Goal: Task Accomplishment & Management: Complete application form

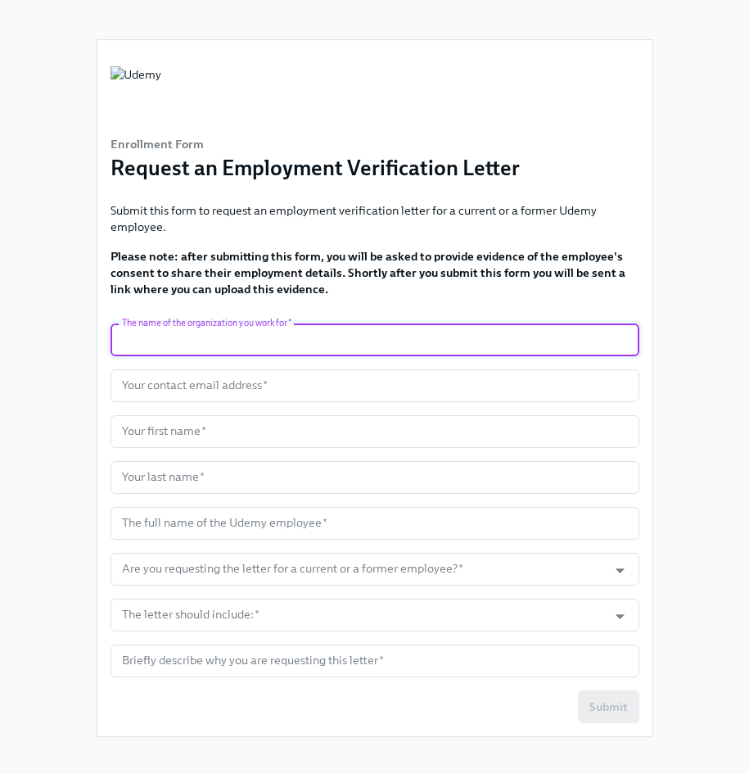
click at [350, 350] on input "text" at bounding box center [375, 339] width 529 height 33
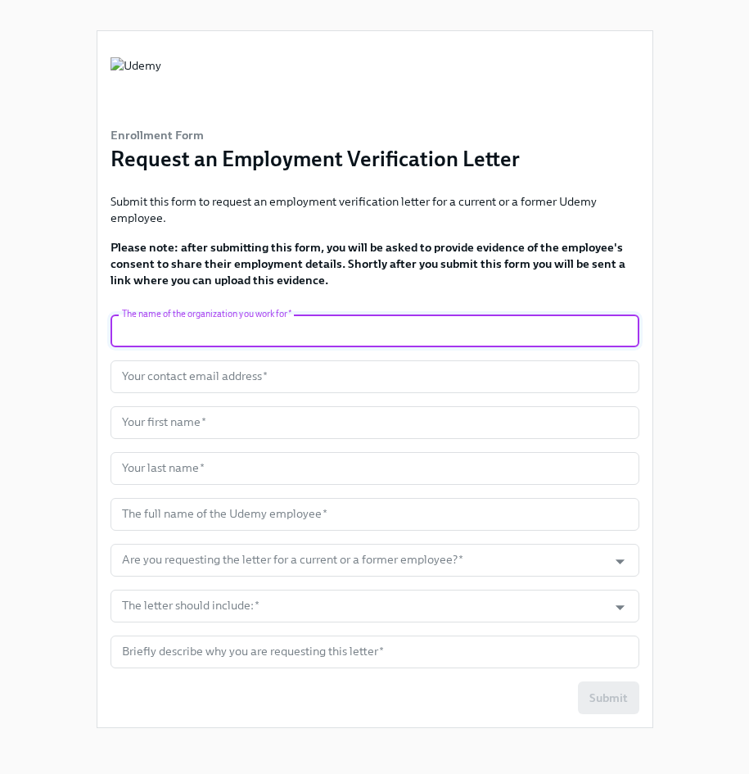
scroll to position [16, 0]
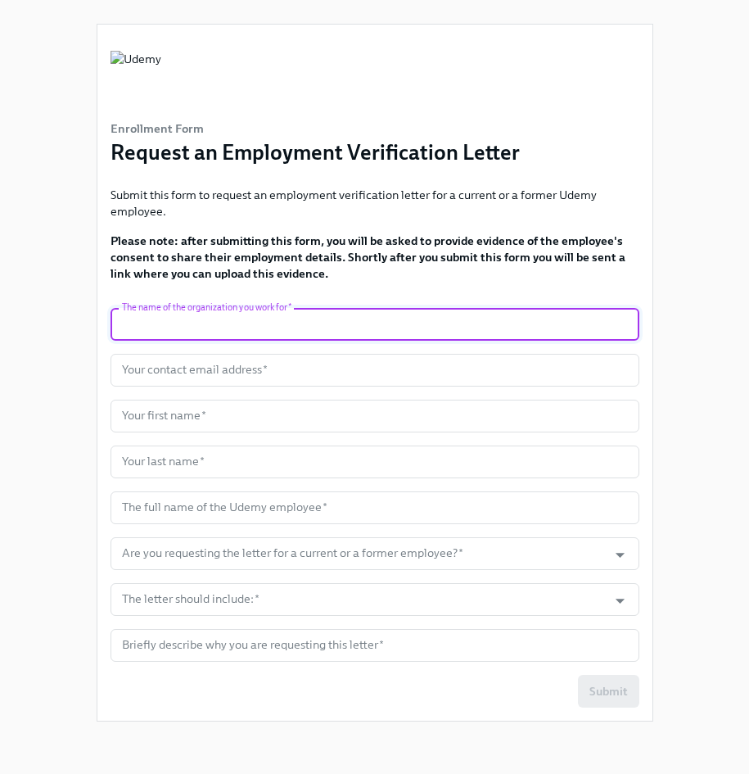
click at [244, 320] on input "text" at bounding box center [375, 324] width 529 height 33
click at [252, 278] on strong "Please note: after submitting this form, you will be asked to provide evidence …" at bounding box center [368, 256] width 515 height 47
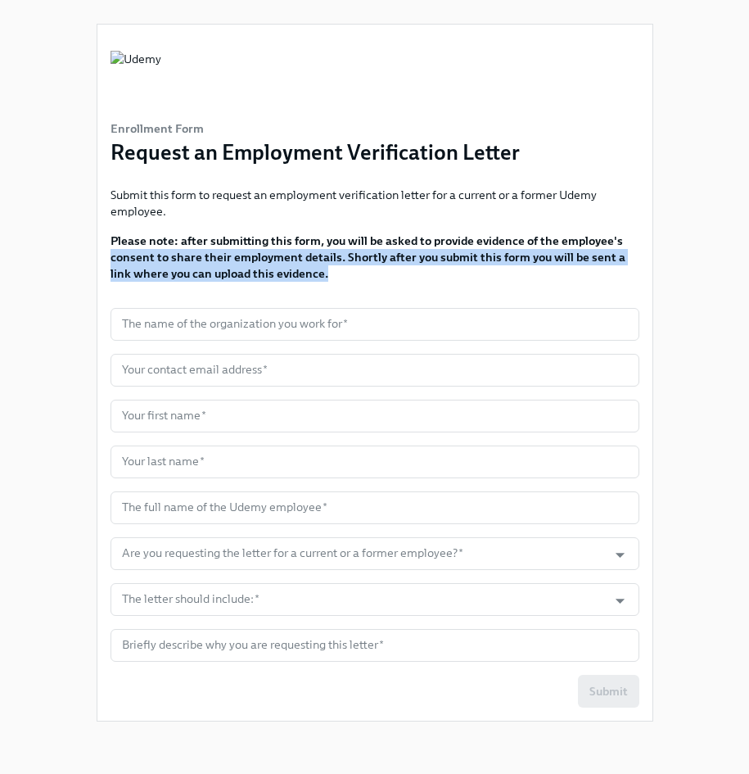
drag, startPoint x: 307, startPoint y: 271, endPoint x: 102, endPoint y: 253, distance: 205.5
click at [102, 253] on div "Enrollment Form Request an Employment Verification Letter Submit this form to r…" at bounding box center [374, 373] width 555 height 696
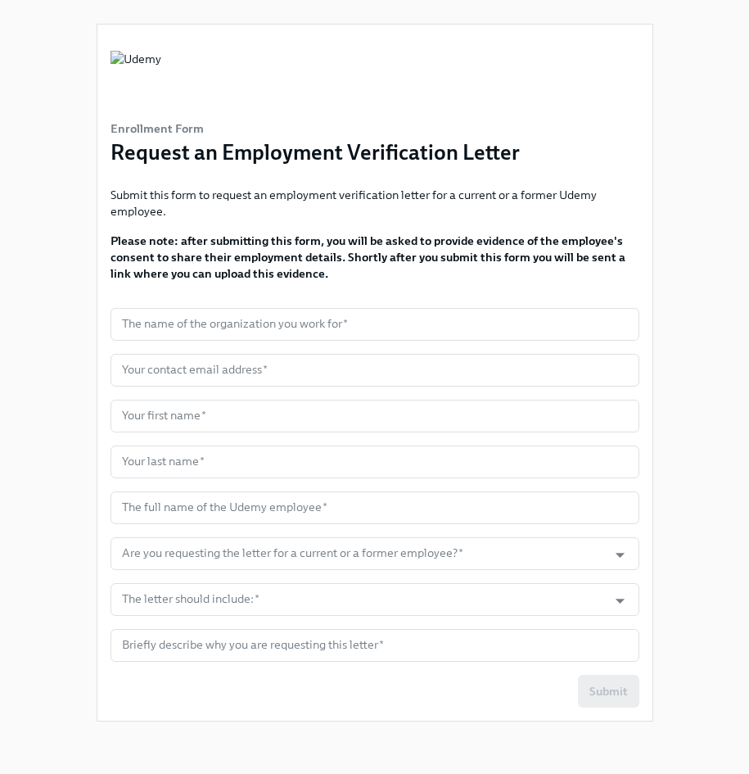
click at [111, 237] on strong "Please note: after submitting this form, you will be asked to provide evidence …" at bounding box center [368, 256] width 515 height 47
click at [209, 328] on input "text" at bounding box center [375, 324] width 529 height 33
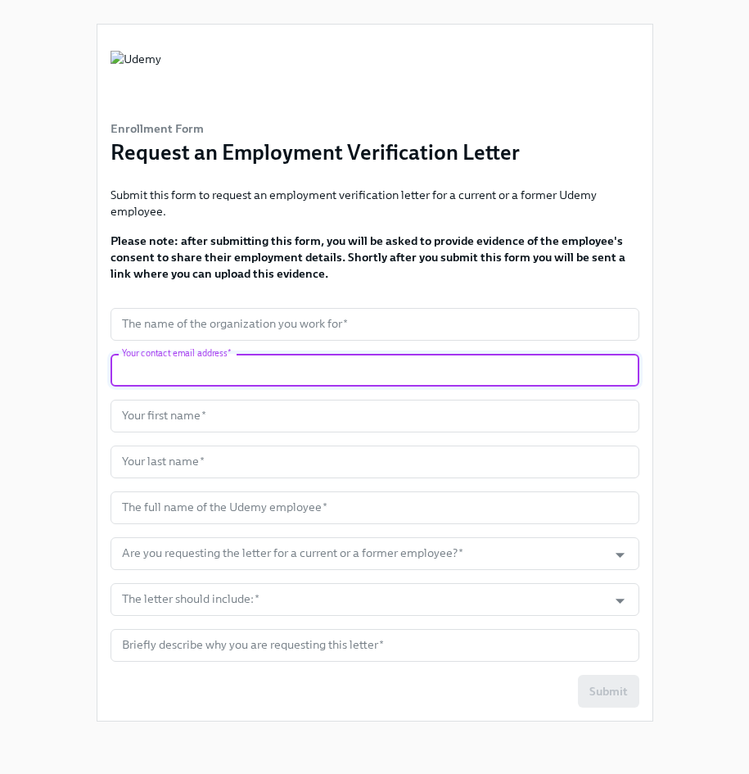
click at [249, 364] on input "text" at bounding box center [375, 370] width 529 height 33
click at [214, 319] on input "text" at bounding box center [375, 324] width 529 height 33
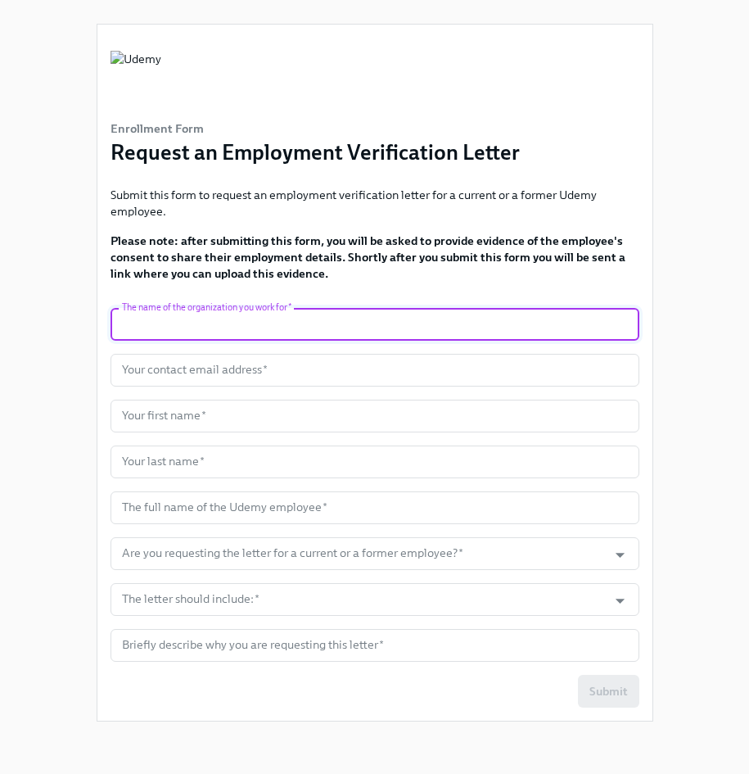
click at [161, 329] on input "text" at bounding box center [375, 324] width 529 height 33
type input "Truework"
click at [219, 361] on input "text" at bounding box center [375, 370] width 529 height 33
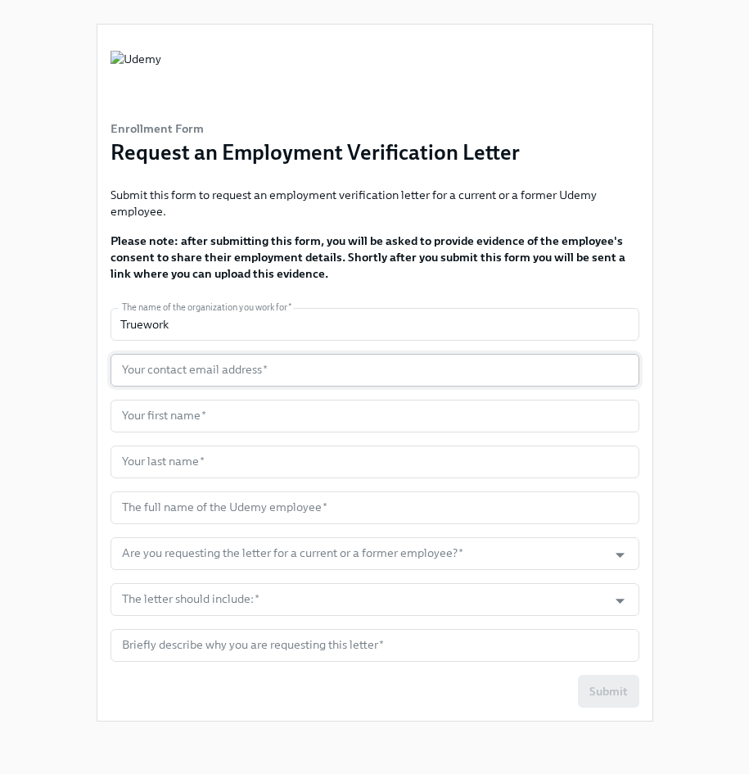
click at [176, 372] on input "text" at bounding box center [375, 370] width 529 height 33
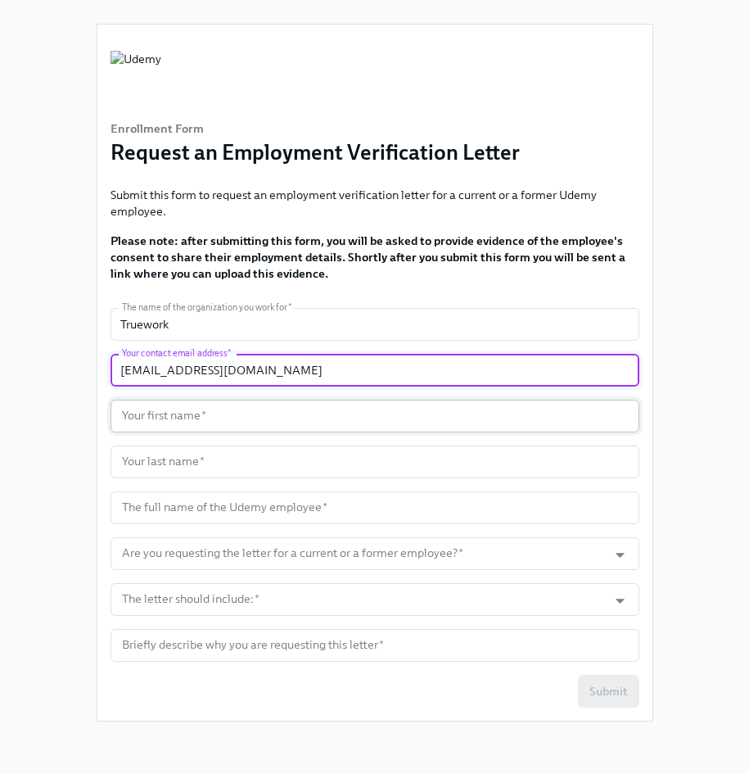
type input "[EMAIL_ADDRESS][DOMAIN_NAME]"
click at [203, 418] on input "text" at bounding box center [375, 416] width 529 height 33
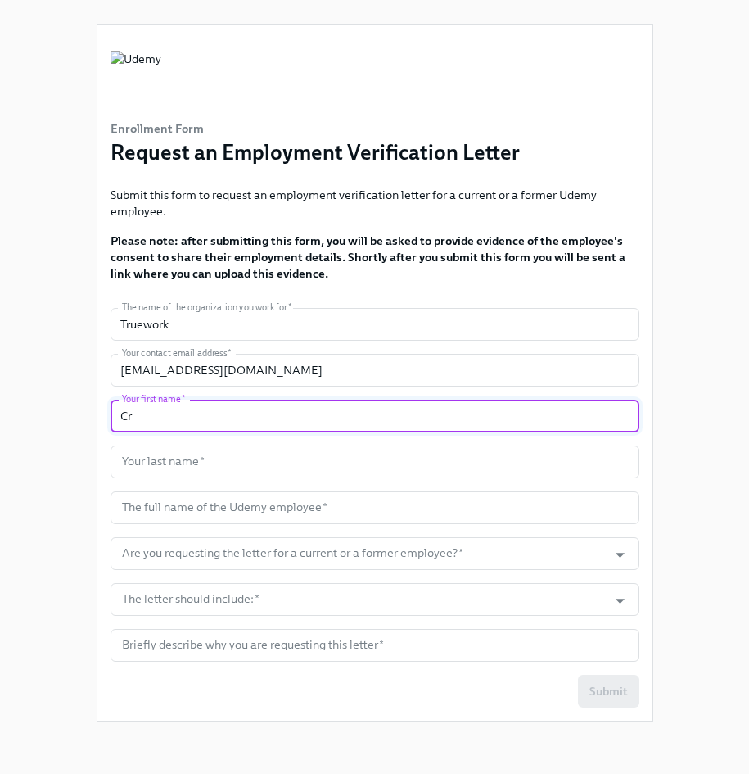
type input "C"
type input "Tin"
click at [248, 466] on input "text" at bounding box center [375, 462] width 529 height 33
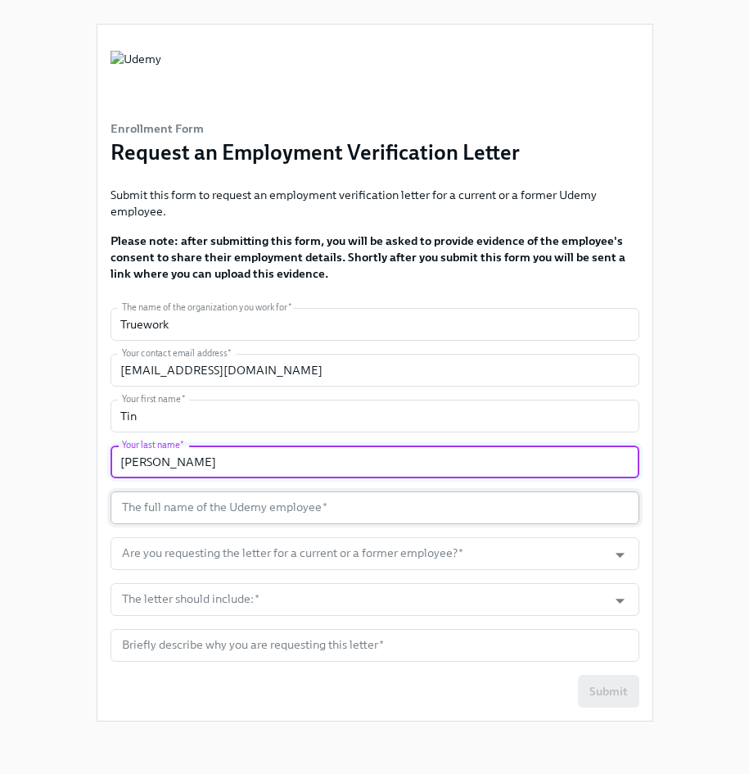
type input "[PERSON_NAME]"
click at [288, 504] on input "text" at bounding box center [375, 507] width 529 height 33
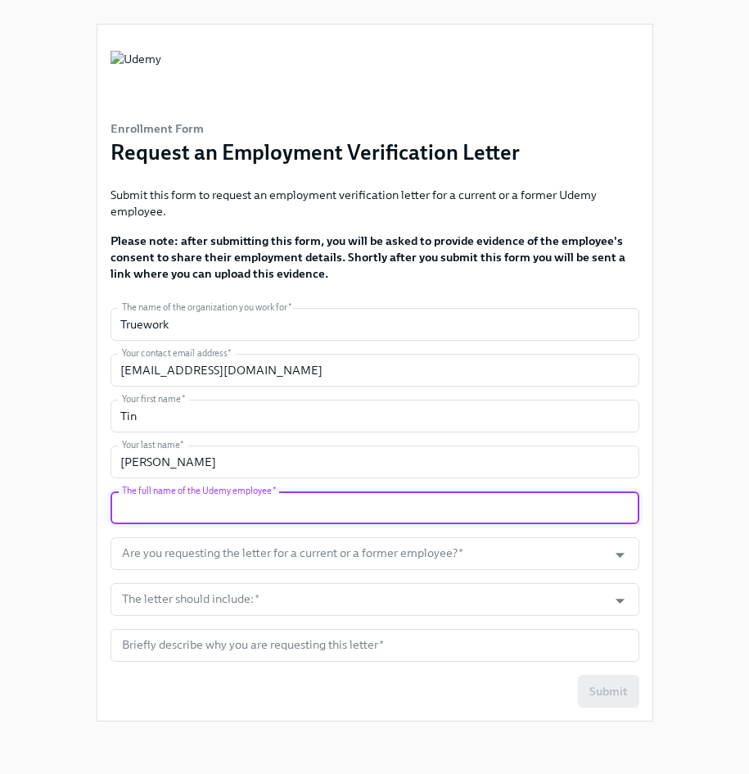
click at [302, 495] on input "text" at bounding box center [375, 507] width 529 height 33
paste input "[PERSON_NAME] [PERSON_NAME]"
type input "[PERSON_NAME] [PERSON_NAME]"
click at [339, 555] on input "Are you requesting the letter for a current or a former employee?   *" at bounding box center [360, 553] width 482 height 33
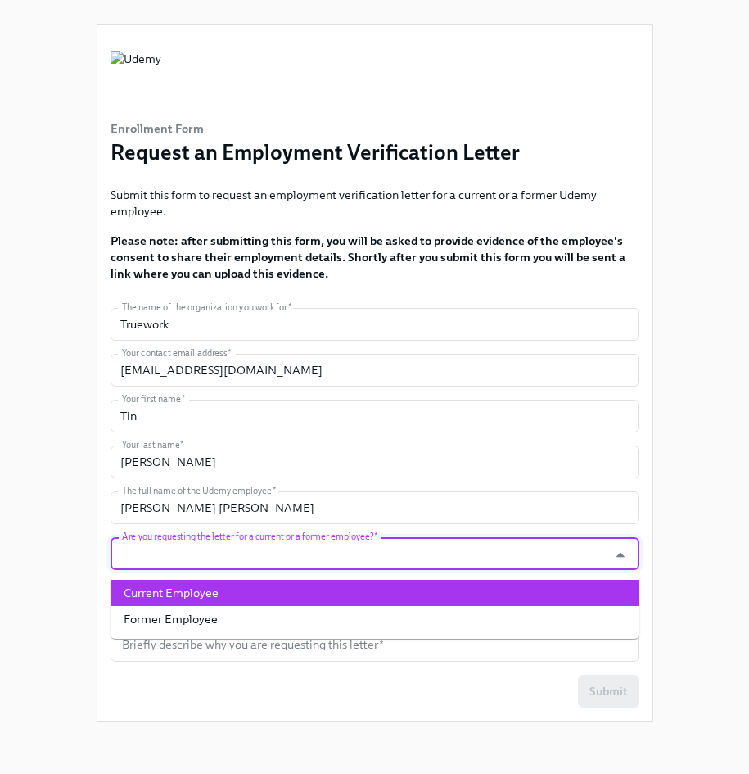
click at [217, 597] on li "Current Employee" at bounding box center [375, 593] width 529 height 26
type input "Current Employee"
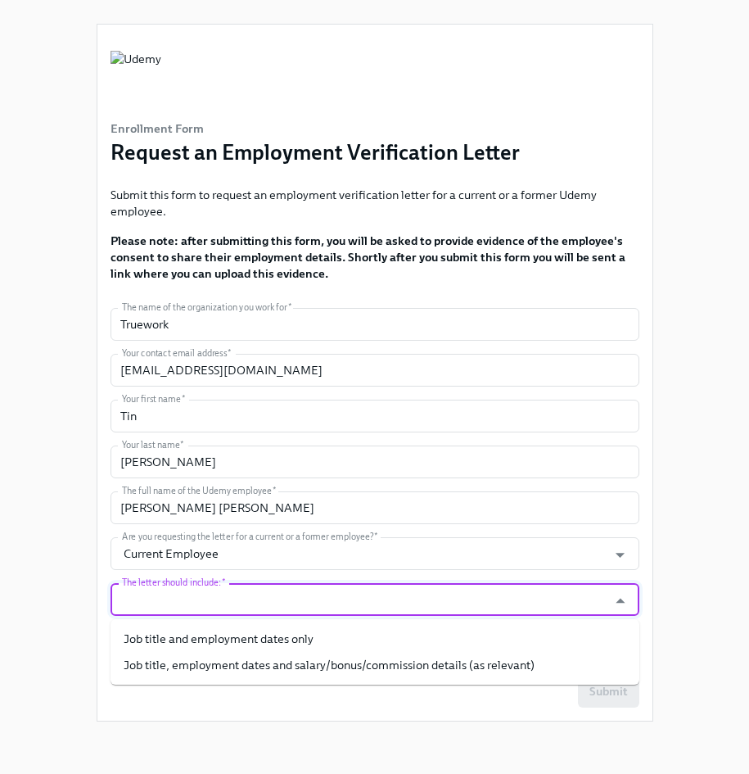
click at [322, 597] on input "The letter should include:   *" at bounding box center [360, 599] width 482 height 33
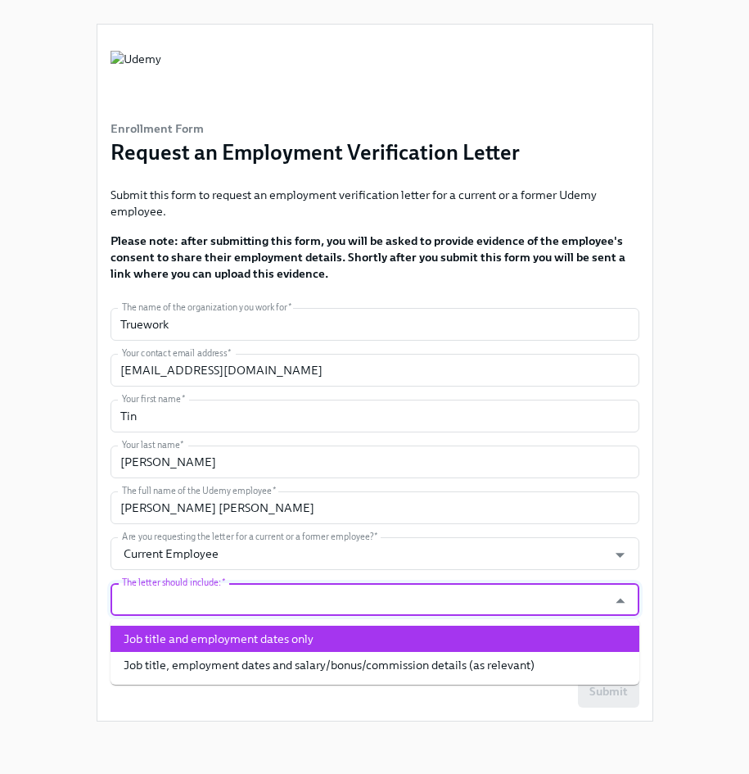
click at [247, 641] on li "Job title and employment dates only" at bounding box center [375, 639] width 529 height 26
type input "Job title and employment dates only"
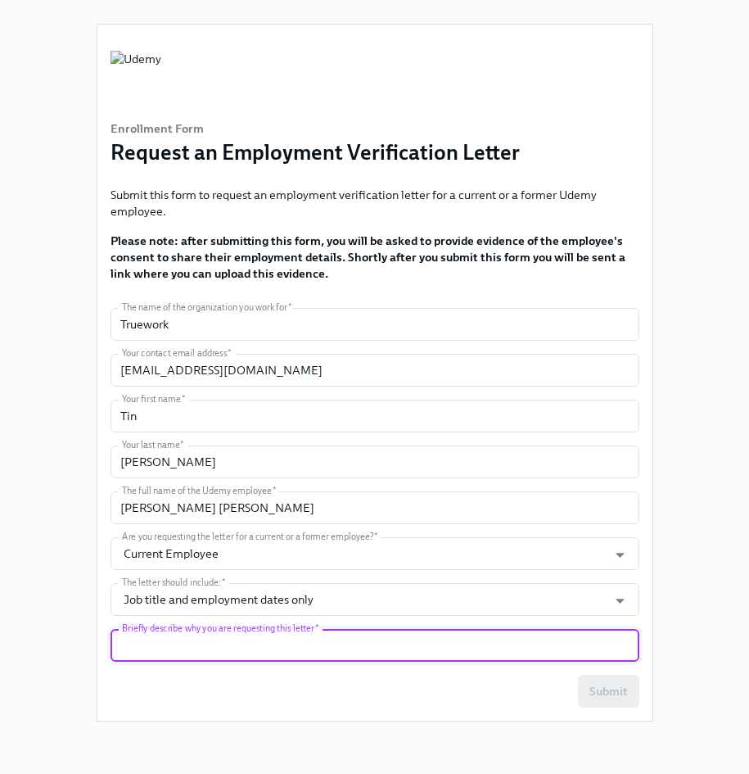
click at [350, 642] on input "text" at bounding box center [375, 645] width 529 height 33
click at [260, 633] on input "text" at bounding box center [375, 645] width 529 height 33
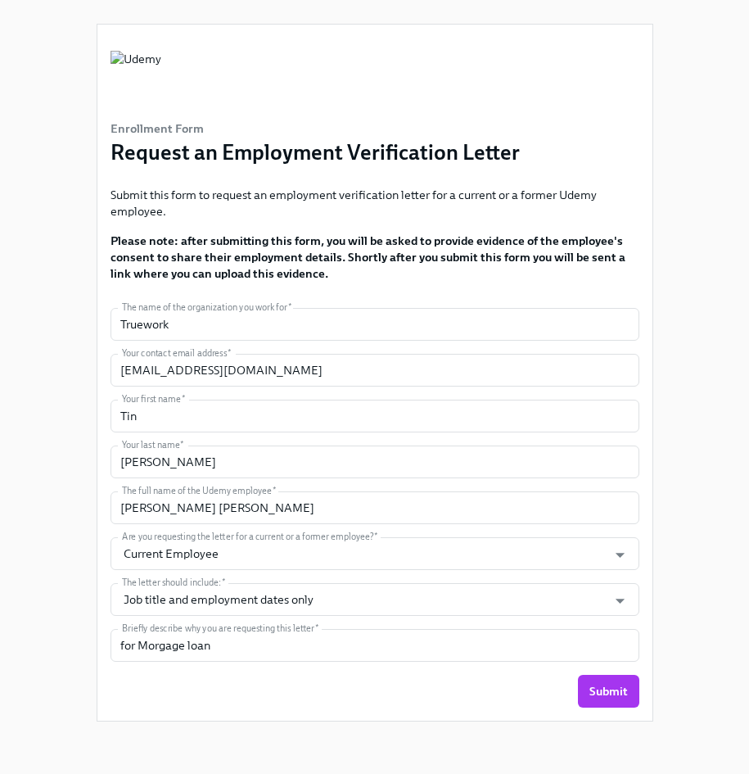
drag, startPoint x: 602, startPoint y: 694, endPoint x: 308, endPoint y: 681, distance: 294.3
click at [328, 686] on div "Submit" at bounding box center [375, 691] width 529 height 33
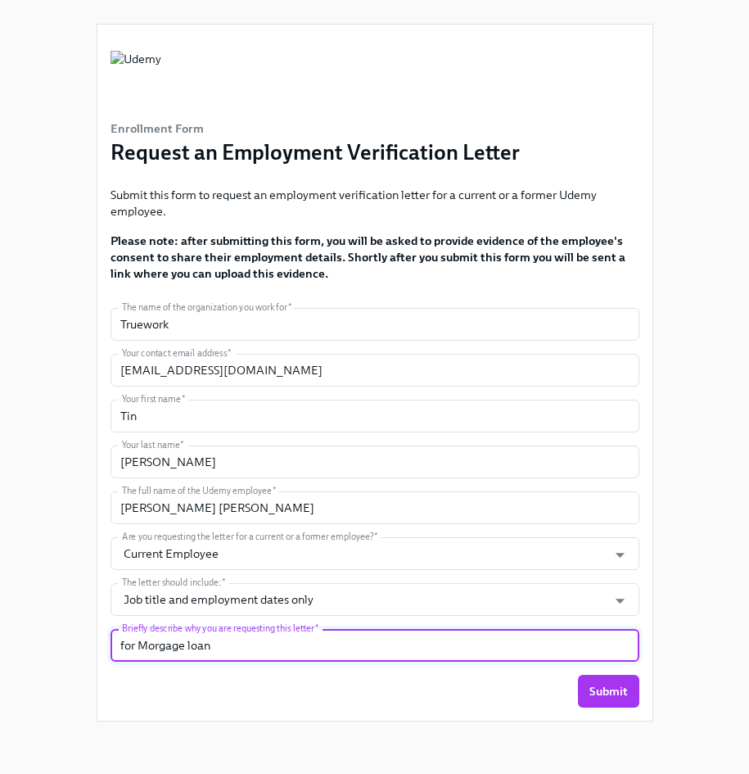
click at [224, 640] on input "for Morgage loan" at bounding box center [375, 645] width 529 height 33
click at [128, 644] on input "for Morgage loan" at bounding box center [375, 645] width 529 height 33
click at [125, 644] on input "for Morgage loan" at bounding box center [375, 645] width 529 height 33
click at [276, 645] on input "For Morgage loan" at bounding box center [375, 645] width 529 height 33
click at [163, 648] on input "For Morgage loan." at bounding box center [375, 645] width 529 height 33
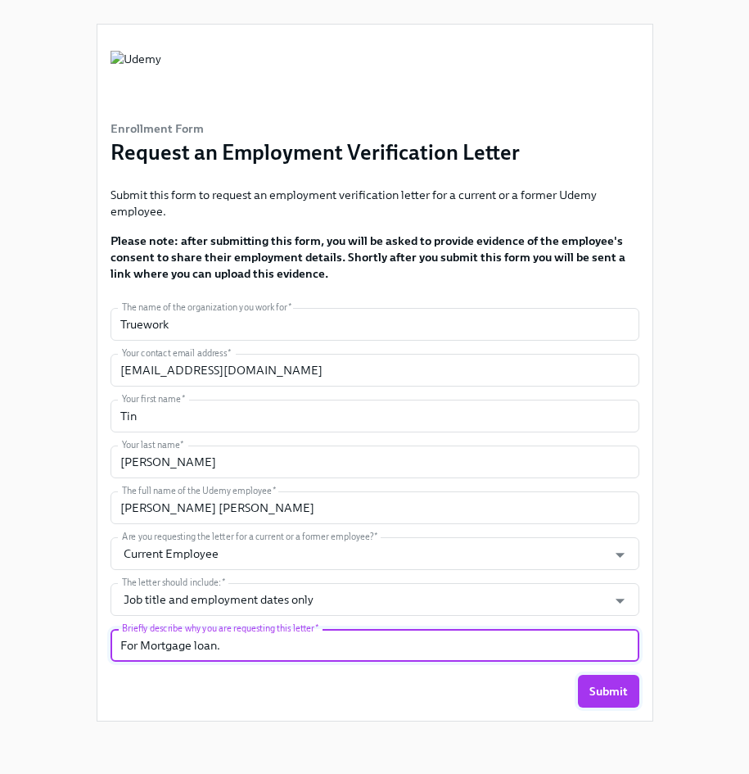
type input "For Mortgage loan."
click at [613, 686] on span "Submit" at bounding box center [609, 691] width 38 height 16
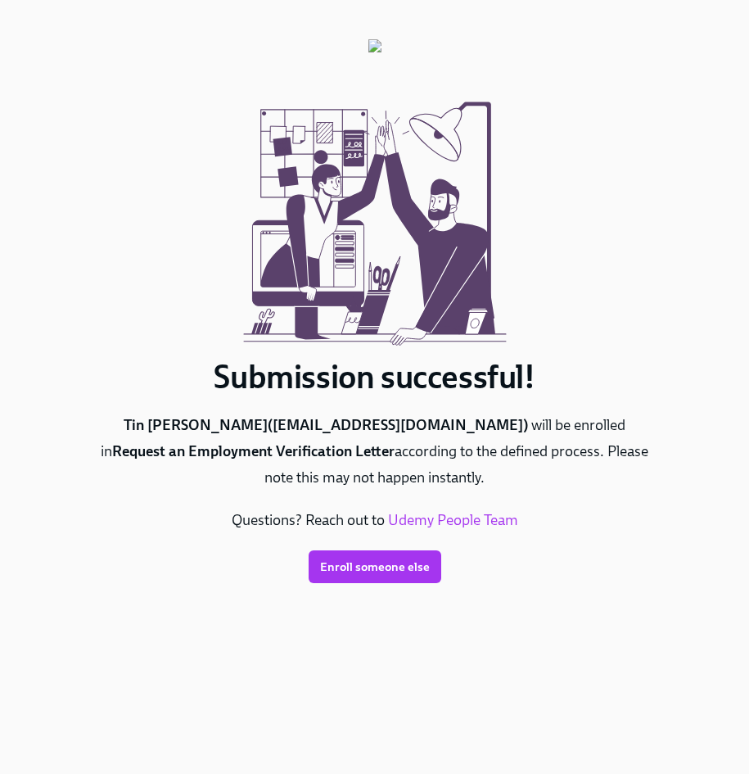
scroll to position [0, 0]
